Goal: Task Accomplishment & Management: Manage account settings

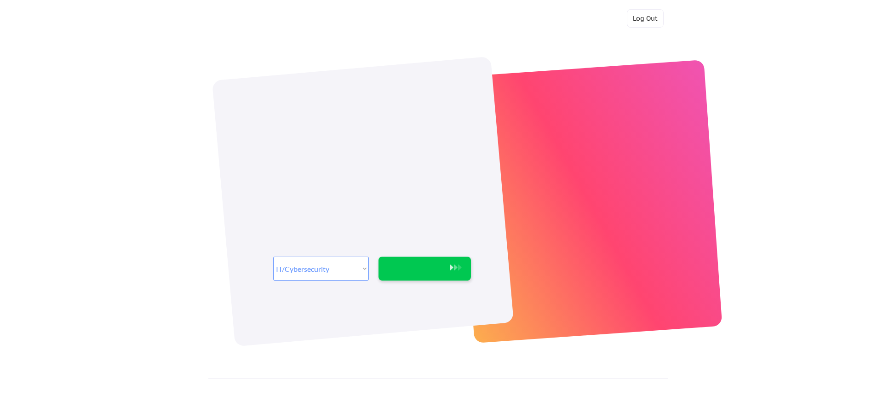
select select ""it_security""
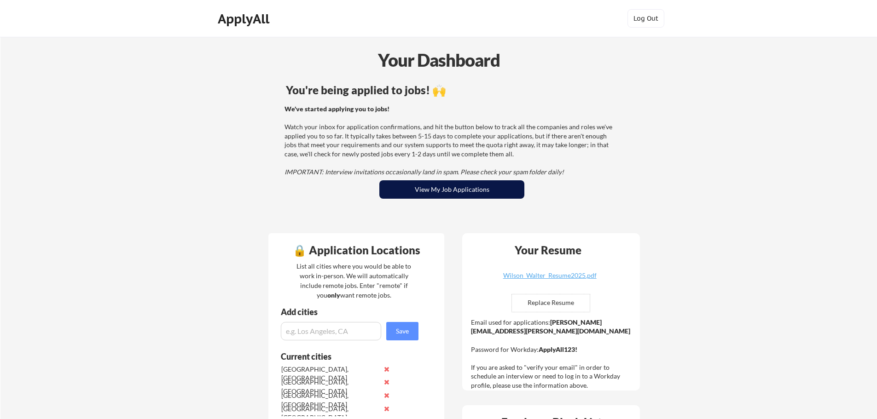
click at [438, 189] on button "View My Job Applications" at bounding box center [451, 189] width 145 height 18
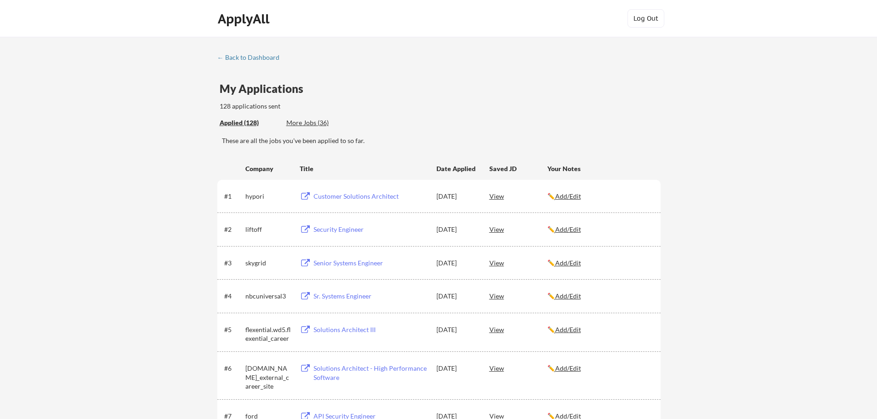
click at [313, 123] on div "More Jobs (36)" at bounding box center [320, 122] width 68 height 9
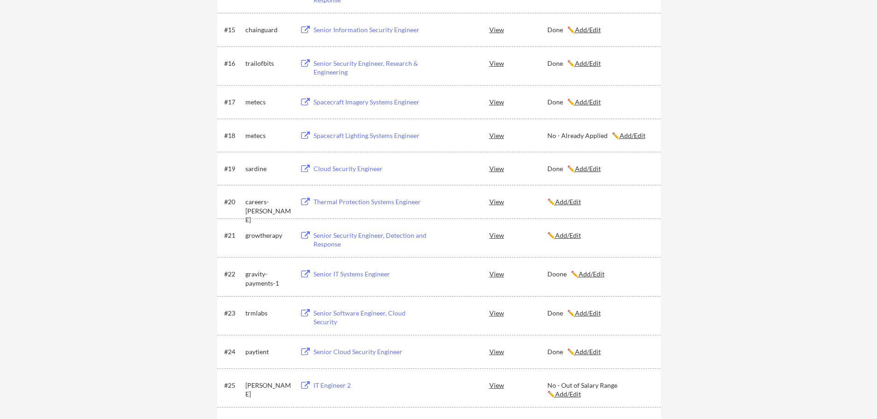
scroll to position [705, 0]
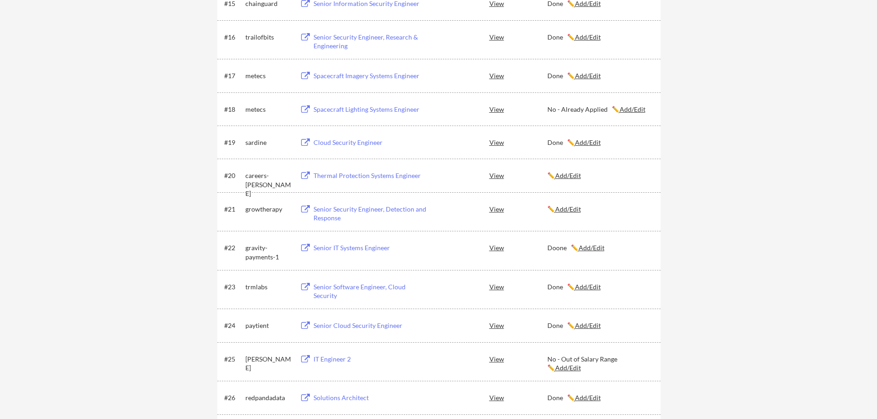
click at [306, 175] on button at bounding box center [306, 176] width 12 height 9
click at [575, 177] on u "Add/Edit" at bounding box center [568, 176] width 26 height 8
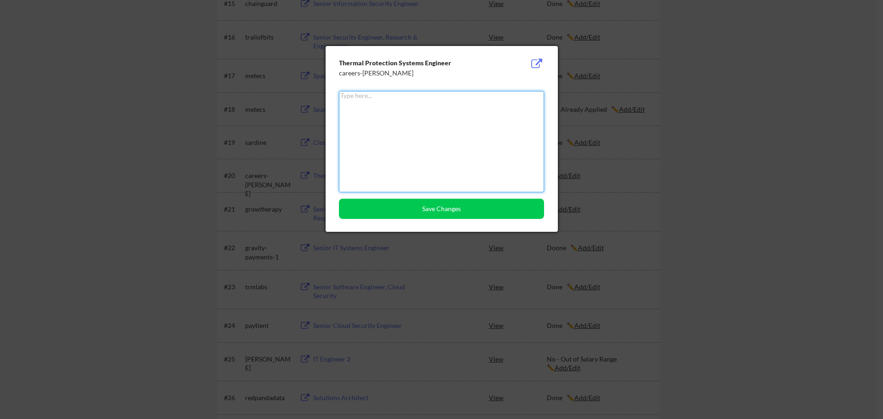
click at [415, 124] on textarea at bounding box center [441, 141] width 205 height 101
type textarea "No-Skill mismatch"
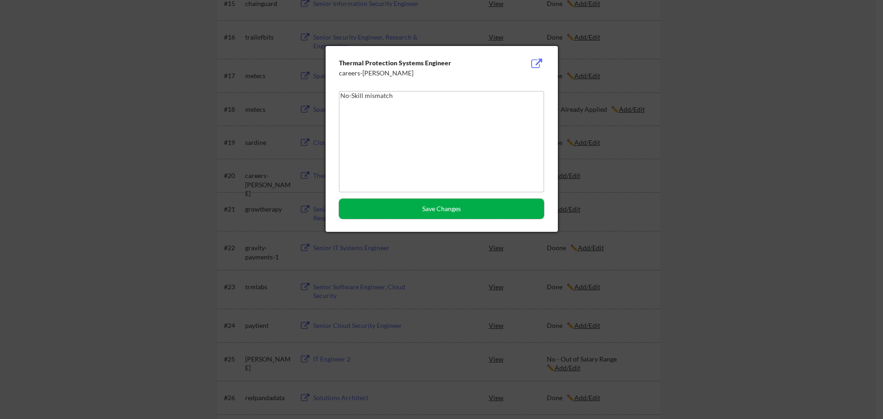
click at [415, 213] on button "Save Changes" at bounding box center [441, 209] width 205 height 20
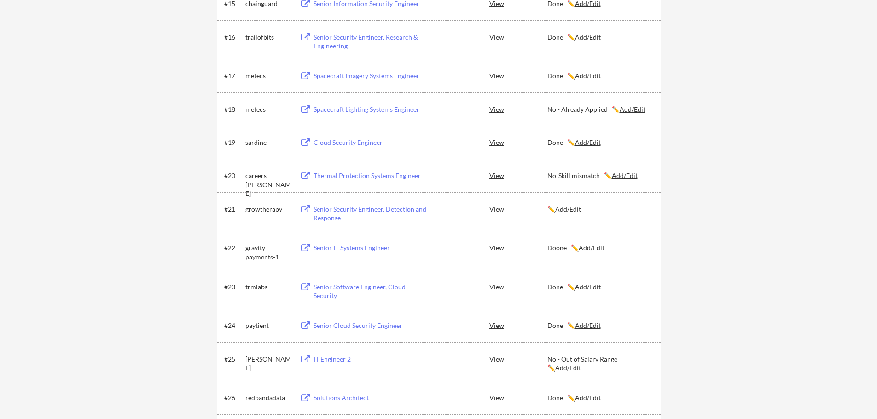
click at [306, 209] on button at bounding box center [306, 209] width 12 height 9
click at [569, 213] on u "Add/Edit" at bounding box center [568, 209] width 26 height 8
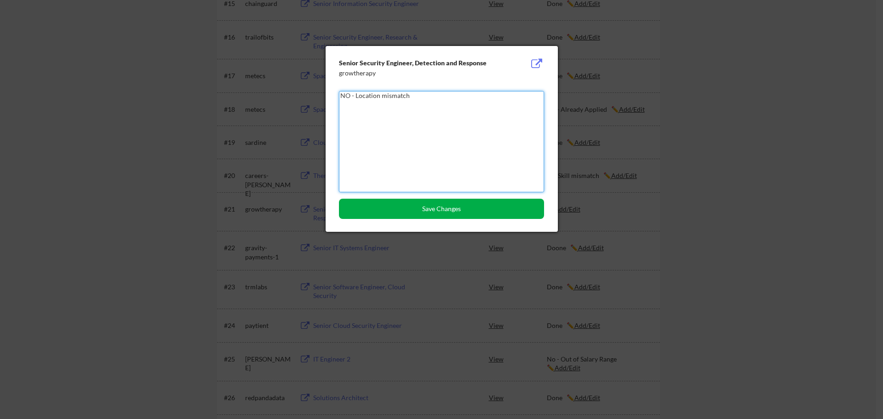
type textarea "NO - Location mismatch"
click at [474, 209] on button "Save Changes" at bounding box center [441, 209] width 205 height 20
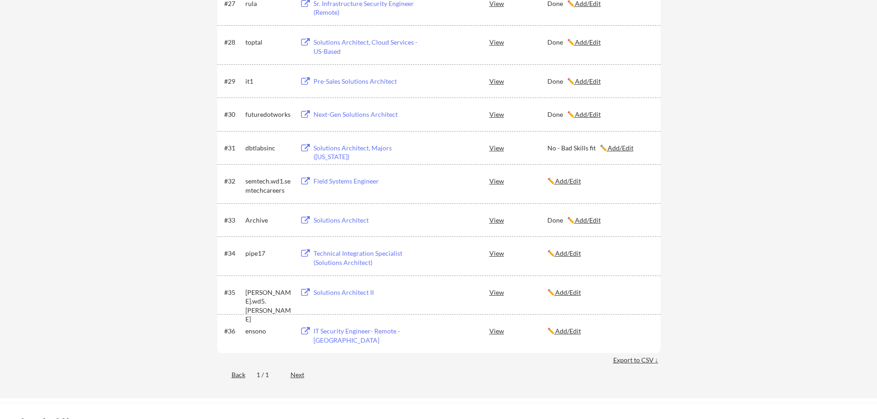
scroll to position [1135, 0]
click at [305, 179] on button at bounding box center [306, 179] width 12 height 9
click at [576, 178] on u "Add/Edit" at bounding box center [568, 179] width 26 height 8
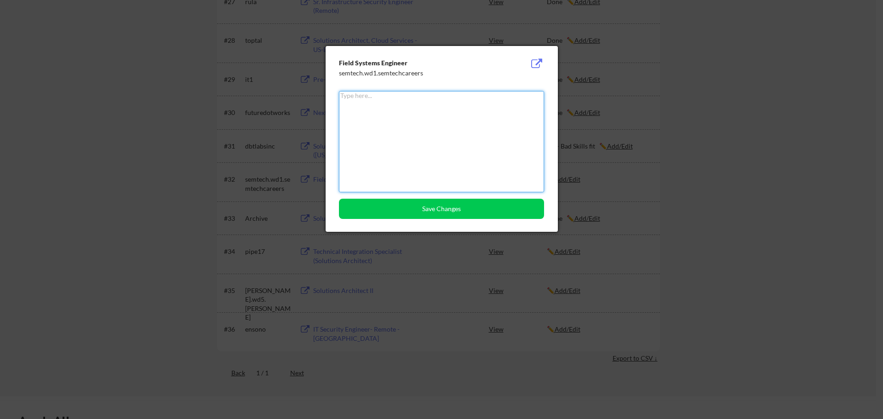
click at [418, 124] on textarea at bounding box center [441, 141] width 205 height 101
type textarea "No-Skill Mismatch"
click at [450, 208] on button "Save Changes" at bounding box center [441, 209] width 205 height 20
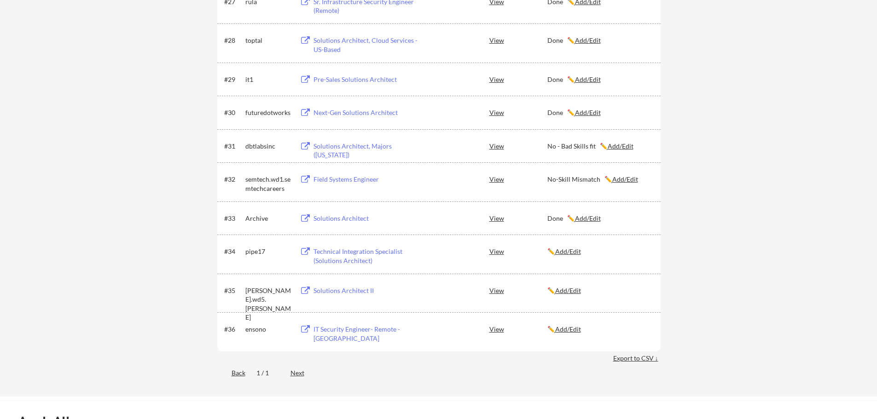
click at [302, 251] on button at bounding box center [306, 252] width 12 height 9
drag, startPoint x: 575, startPoint y: 254, endPoint x: 571, endPoint y: 256, distance: 4.7
click at [575, 254] on u "Add/Edit" at bounding box center [568, 252] width 26 height 8
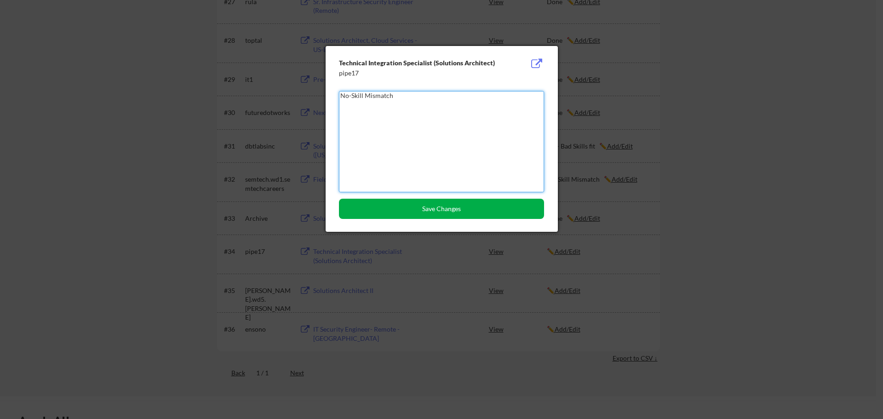
type textarea "No-Skill Mismatch"
click at [422, 206] on button "Save Changes" at bounding box center [441, 209] width 205 height 20
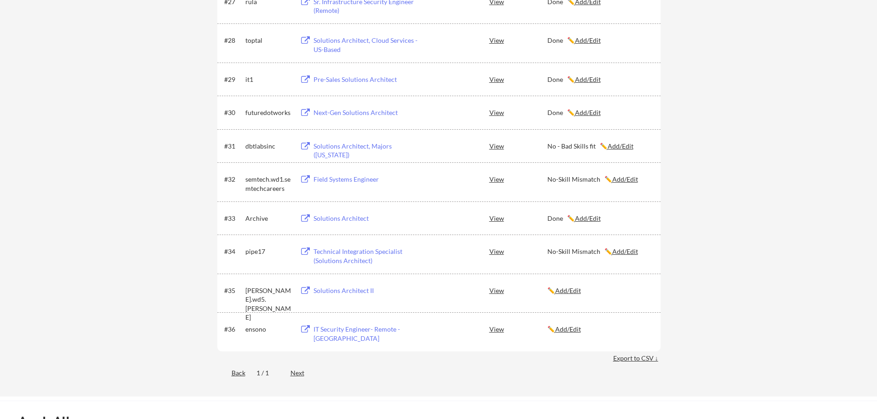
click at [307, 287] on button at bounding box center [306, 291] width 12 height 9
click at [573, 292] on u "Add/Edit" at bounding box center [568, 291] width 26 height 8
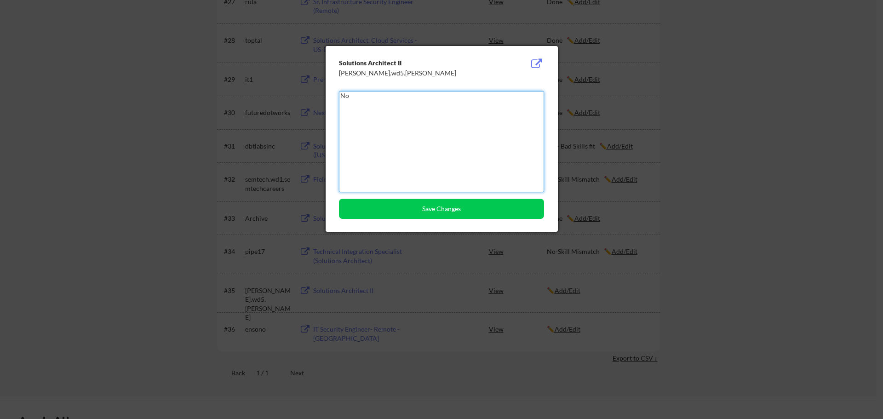
type textarea "N"
click at [131, 221] on div at bounding box center [441, 209] width 883 height 419
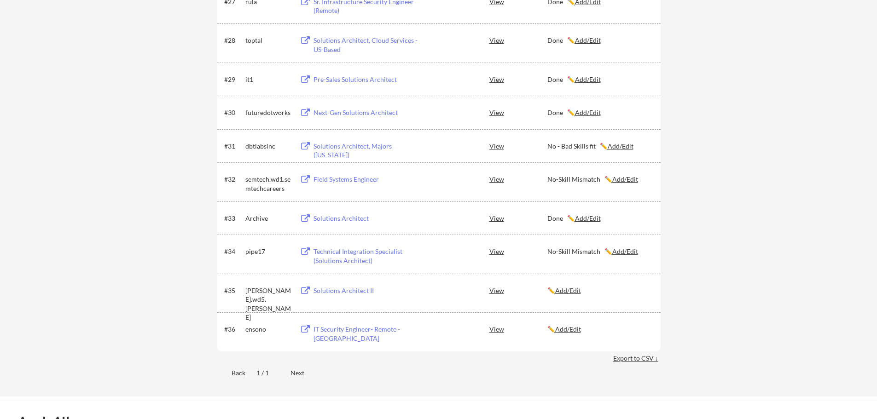
click at [307, 292] on button at bounding box center [306, 291] width 12 height 9
click at [577, 292] on u "Add/Edit" at bounding box center [568, 291] width 26 height 8
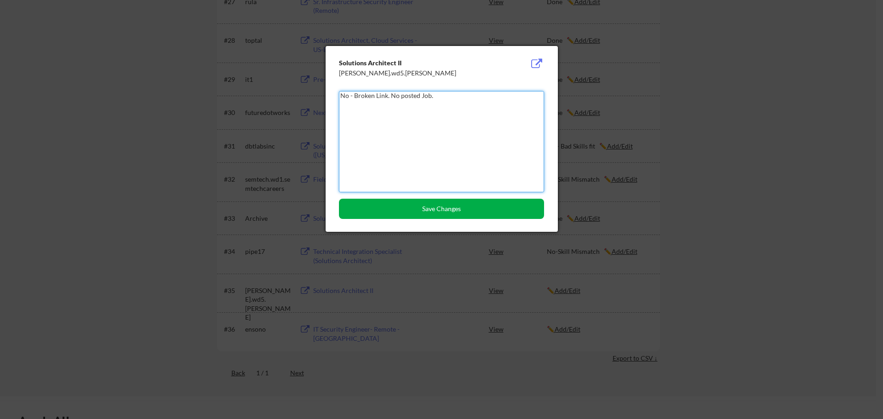
type textarea "No - Broken Link. No posted Job."
click at [423, 201] on button "Save Changes" at bounding box center [441, 209] width 205 height 20
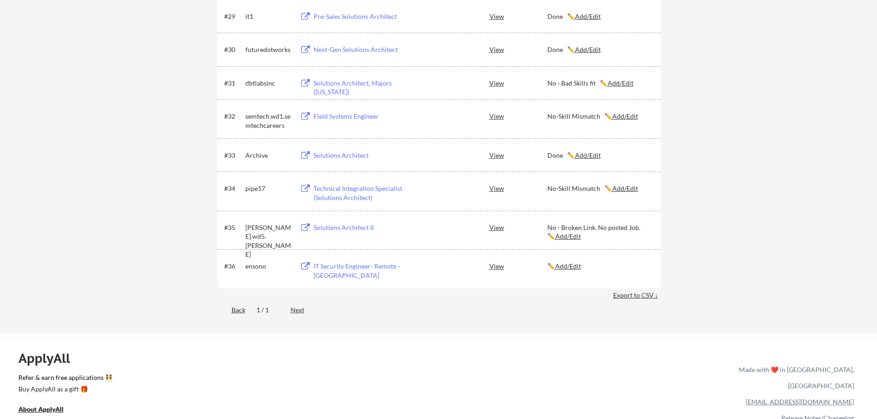
scroll to position [1288, 0]
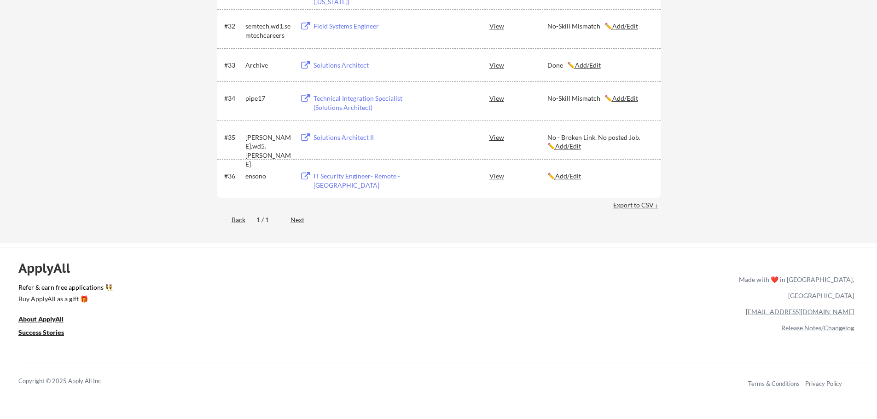
click at [310, 177] on button at bounding box center [306, 176] width 12 height 9
click at [581, 174] on u "Add/Edit" at bounding box center [568, 176] width 26 height 8
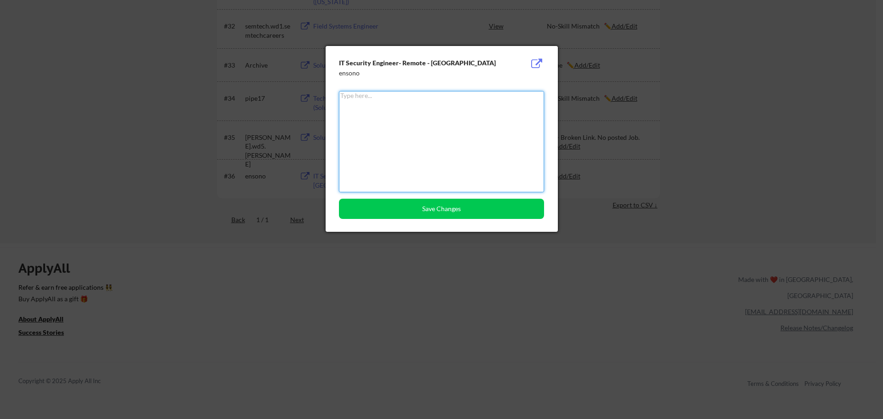
click at [425, 112] on textarea at bounding box center [441, 141] width 205 height 101
type textarea "Done"
click at [409, 209] on button "Save Changes" at bounding box center [441, 209] width 205 height 20
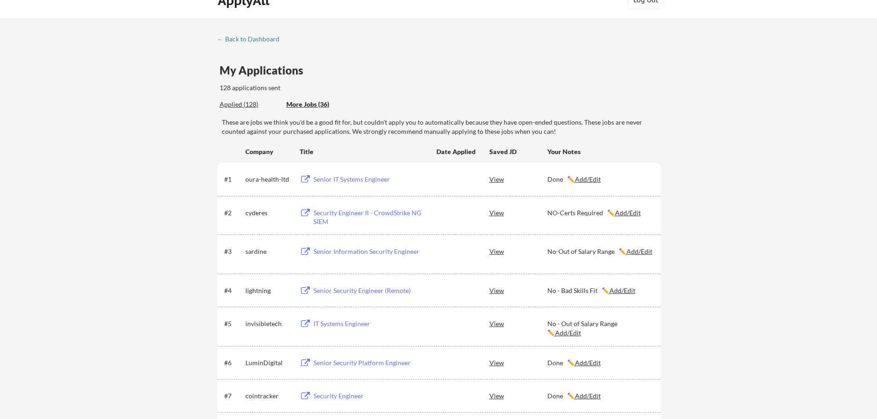
scroll to position [0, 0]
